Goal: Entertainment & Leisure: Consume media (video, audio)

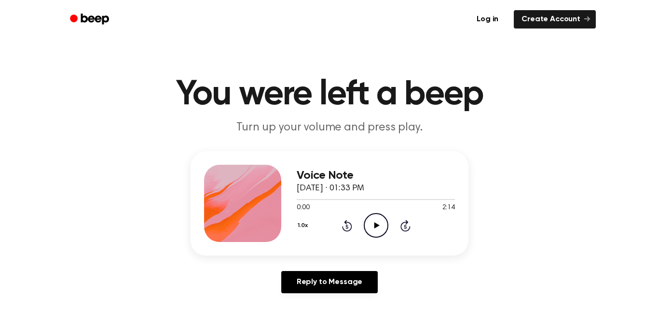
click at [378, 218] on icon "Play Audio" at bounding box center [376, 225] width 25 height 25
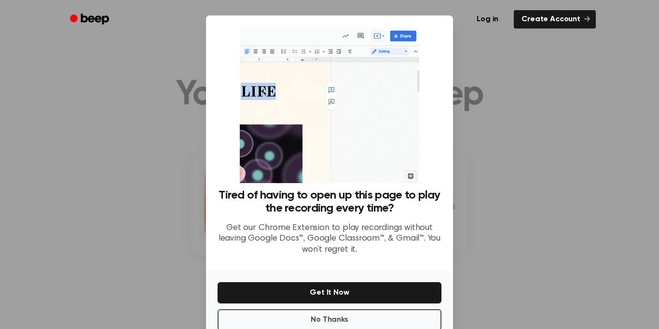
click at [378, 218] on div "Tired of having to open up this page to play the recording every time? Get our …" at bounding box center [330, 226] width 224 height 74
click at [423, 319] on button "No Thanks" at bounding box center [330, 319] width 224 height 21
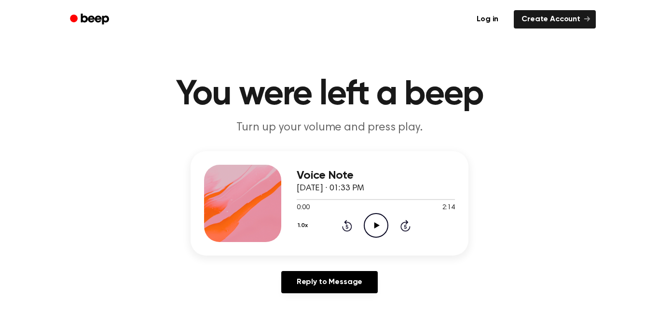
click at [371, 232] on icon "Play Audio" at bounding box center [376, 225] width 25 height 25
click at [377, 224] on icon "Pause Audio" at bounding box center [376, 225] width 25 height 25
click at [377, 226] on icon at bounding box center [376, 225] width 5 height 6
click at [377, 226] on icon at bounding box center [376, 225] width 4 height 6
click at [377, 226] on icon at bounding box center [376, 225] width 5 height 6
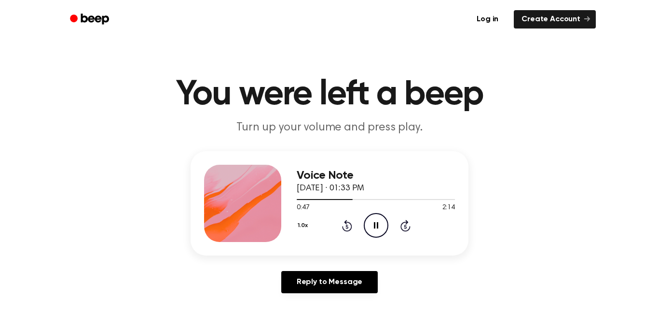
click at [377, 226] on icon at bounding box center [376, 225] width 4 height 6
click at [379, 227] on icon "Play Audio" at bounding box center [376, 225] width 25 height 25
click at [376, 229] on icon "Pause Audio" at bounding box center [376, 225] width 25 height 25
click at [372, 223] on icon "Play Audio" at bounding box center [376, 225] width 25 height 25
click at [371, 224] on icon "Pause Audio" at bounding box center [376, 225] width 25 height 25
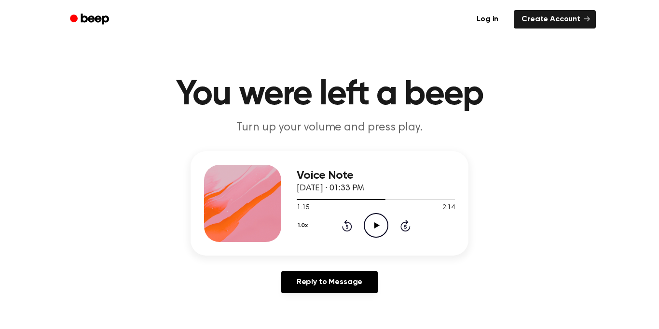
click at [371, 224] on icon "Play Audio" at bounding box center [376, 225] width 25 height 25
click at [370, 223] on icon "Pause Audio" at bounding box center [376, 225] width 25 height 25
click at [379, 225] on icon "Play Audio" at bounding box center [376, 225] width 25 height 25
click at [379, 225] on icon "Pause Audio" at bounding box center [376, 225] width 25 height 25
click at [379, 225] on icon "Play Audio" at bounding box center [376, 225] width 25 height 25
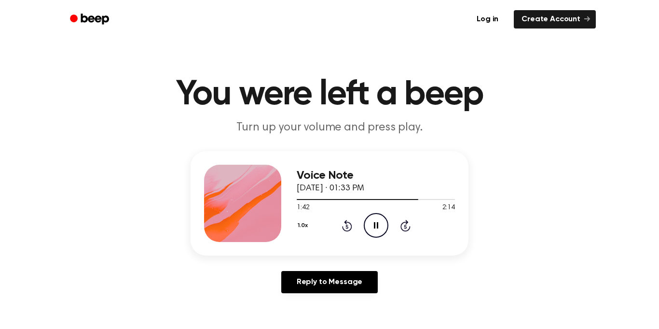
click at [379, 225] on icon "Pause Audio" at bounding box center [376, 225] width 25 height 25
click at [379, 225] on icon at bounding box center [376, 225] width 5 height 6
click at [379, 225] on icon "Pause Audio" at bounding box center [376, 225] width 25 height 25
click at [378, 218] on icon "Play Audio" at bounding box center [376, 225] width 25 height 25
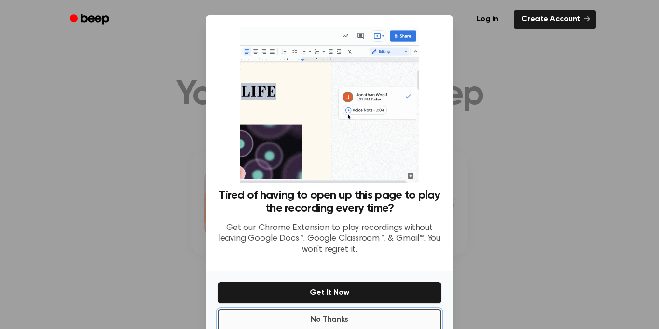
click at [354, 314] on button "No Thanks" at bounding box center [330, 319] width 224 height 21
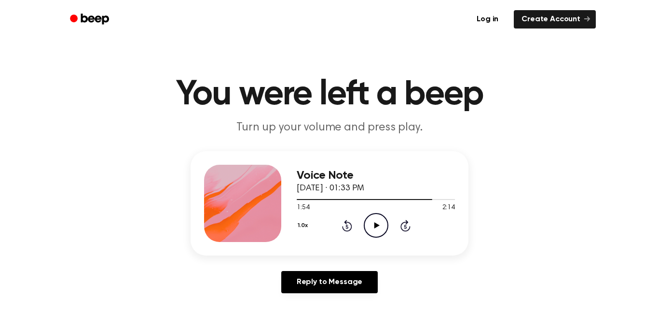
click at [379, 227] on icon "Play Audio" at bounding box center [376, 225] width 25 height 25
click at [380, 229] on icon "Pause Audio" at bounding box center [376, 225] width 25 height 25
click at [343, 224] on icon "Rewind 5 seconds" at bounding box center [347, 225] width 11 height 13
click at [368, 222] on icon "Play Audio" at bounding box center [376, 225] width 25 height 25
click at [379, 223] on icon "Pause Audio" at bounding box center [376, 225] width 25 height 25
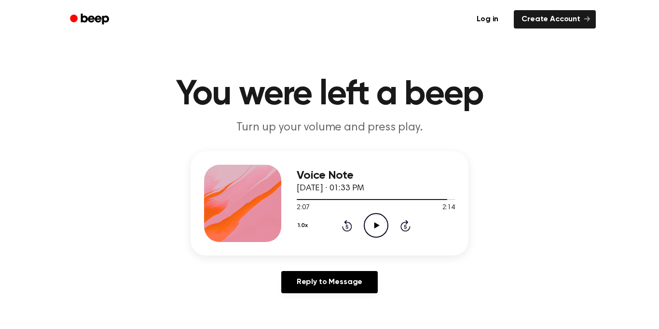
click at [374, 227] on icon at bounding box center [376, 225] width 5 height 6
click at [374, 227] on icon at bounding box center [376, 225] width 4 height 6
click at [345, 223] on icon at bounding box center [347, 226] width 10 height 12
click at [370, 224] on icon "Play Audio" at bounding box center [376, 225] width 25 height 25
click at [370, 224] on icon "Pause Audio" at bounding box center [376, 225] width 25 height 25
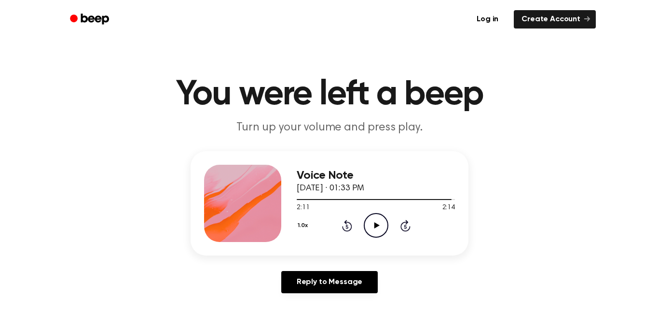
click at [371, 226] on icon "Play Audio" at bounding box center [376, 225] width 25 height 25
click at [371, 226] on icon "Pause Audio" at bounding box center [376, 225] width 25 height 25
